Goal: Task Accomplishment & Management: Manage account settings

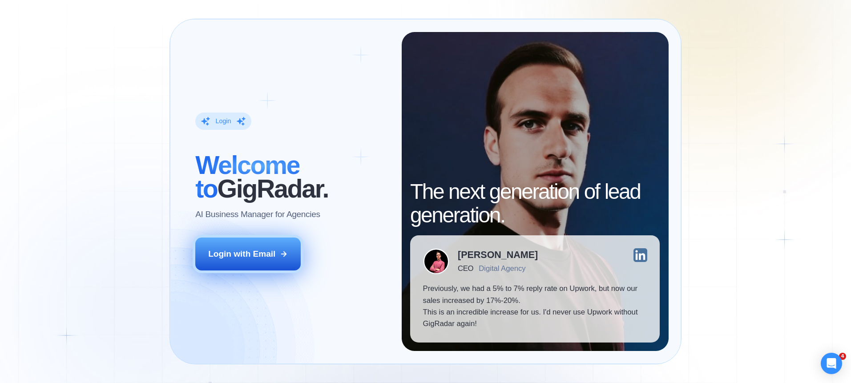
click at [248, 247] on button "Login with Email" at bounding box center [247, 254] width 105 height 33
